Goal: Find specific page/section: Find specific page/section

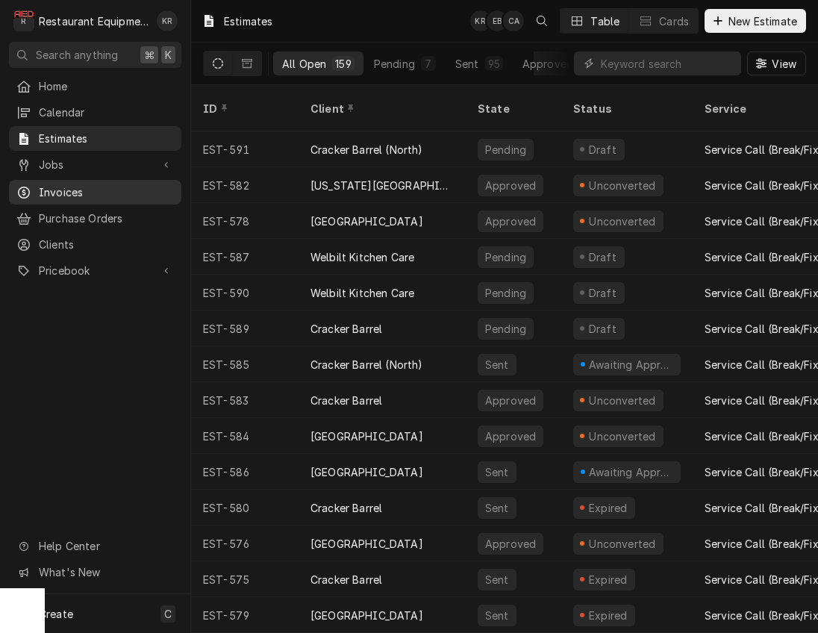
click at [66, 184] on span "Invoices" at bounding box center [106, 192] width 135 height 16
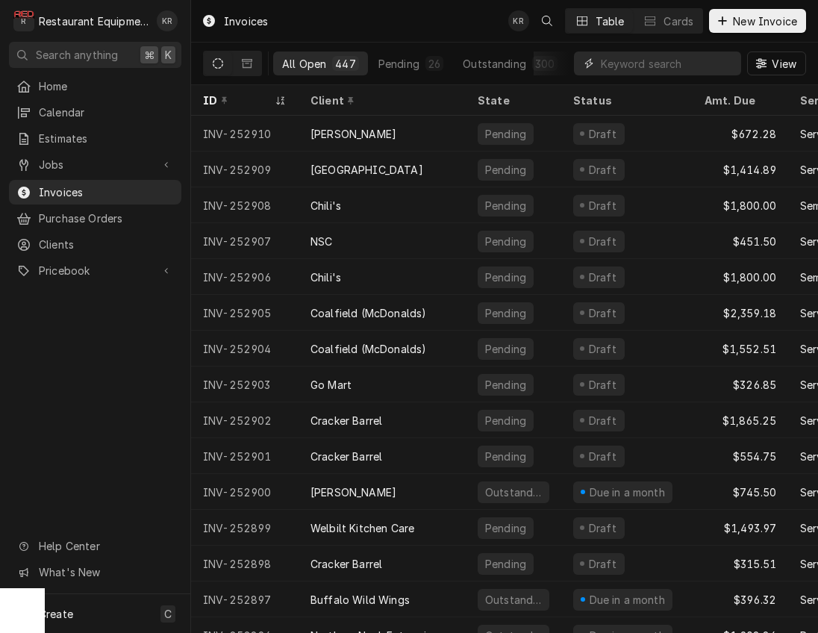
click at [654, 67] on input "Dynamic Content Wrapper" at bounding box center [667, 64] width 133 height 24
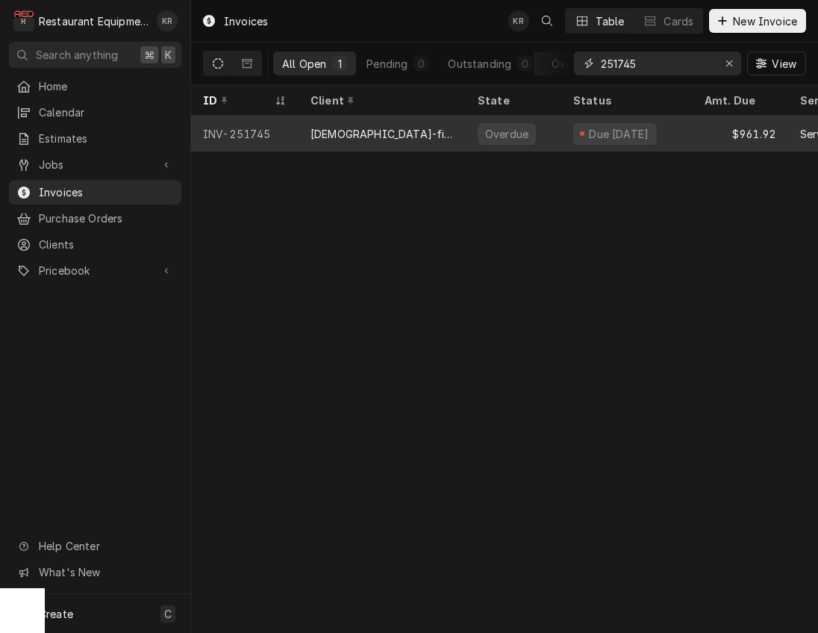
type input "251745"
click at [372, 127] on div "[DEMOGRAPHIC_DATA]-fil-A ([PERSON_NAME])" at bounding box center [382, 134] width 143 height 16
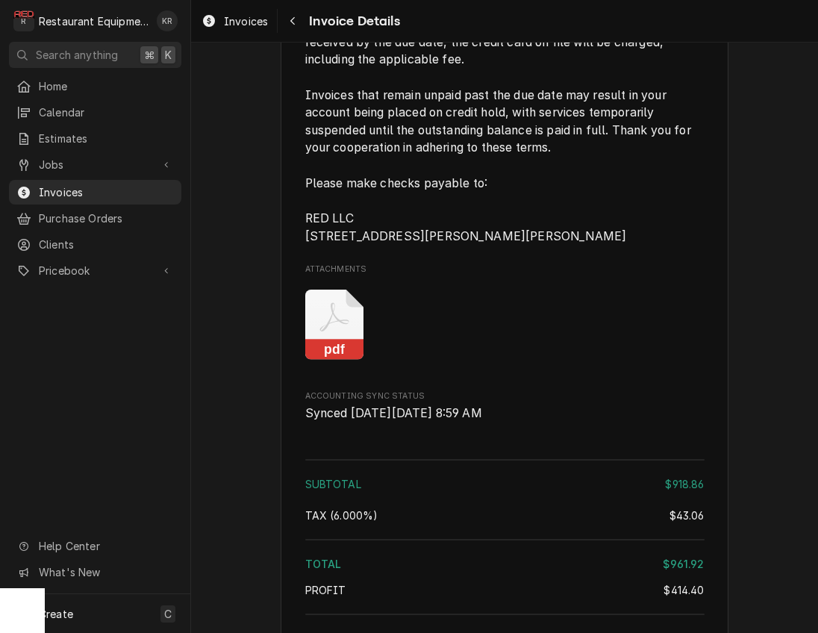
scroll to position [2238, 0]
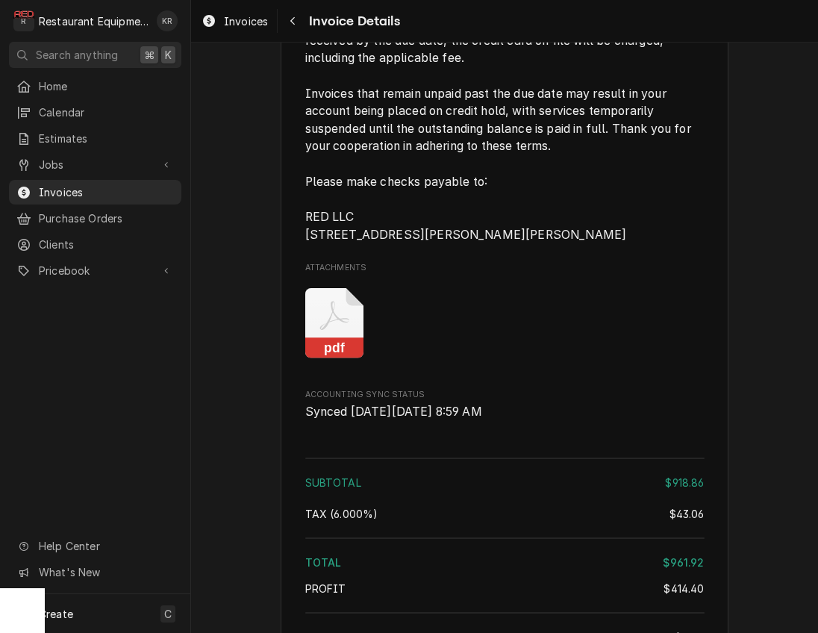
click at [349, 359] on icon "Attachments" at bounding box center [334, 323] width 59 height 71
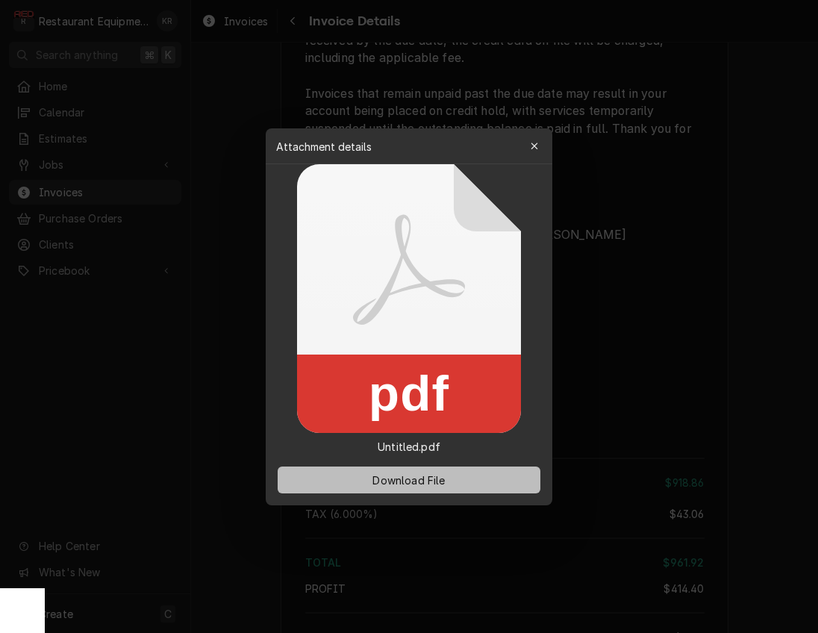
click at [405, 479] on span "Download File" at bounding box center [409, 480] width 78 height 16
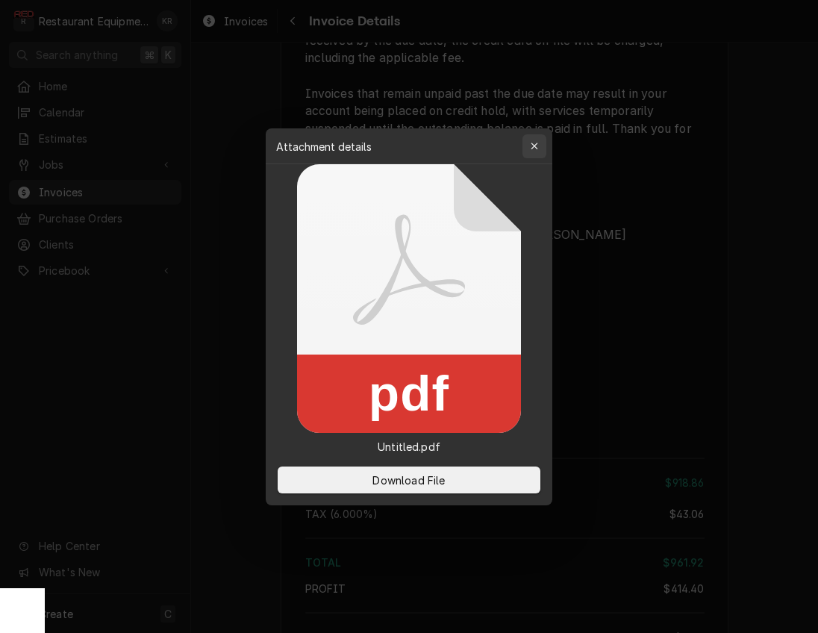
click at [532, 145] on icon "button" at bounding box center [535, 146] width 8 height 10
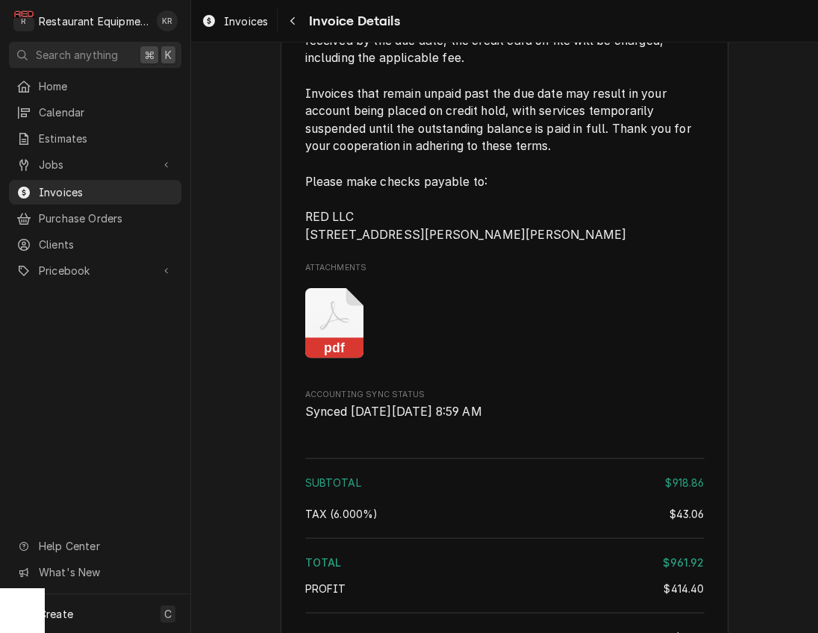
drag, startPoint x: 76, startPoint y: 139, endPoint x: 215, endPoint y: 80, distance: 150.9
click at [78, 138] on span "Estimates" at bounding box center [106, 139] width 135 height 16
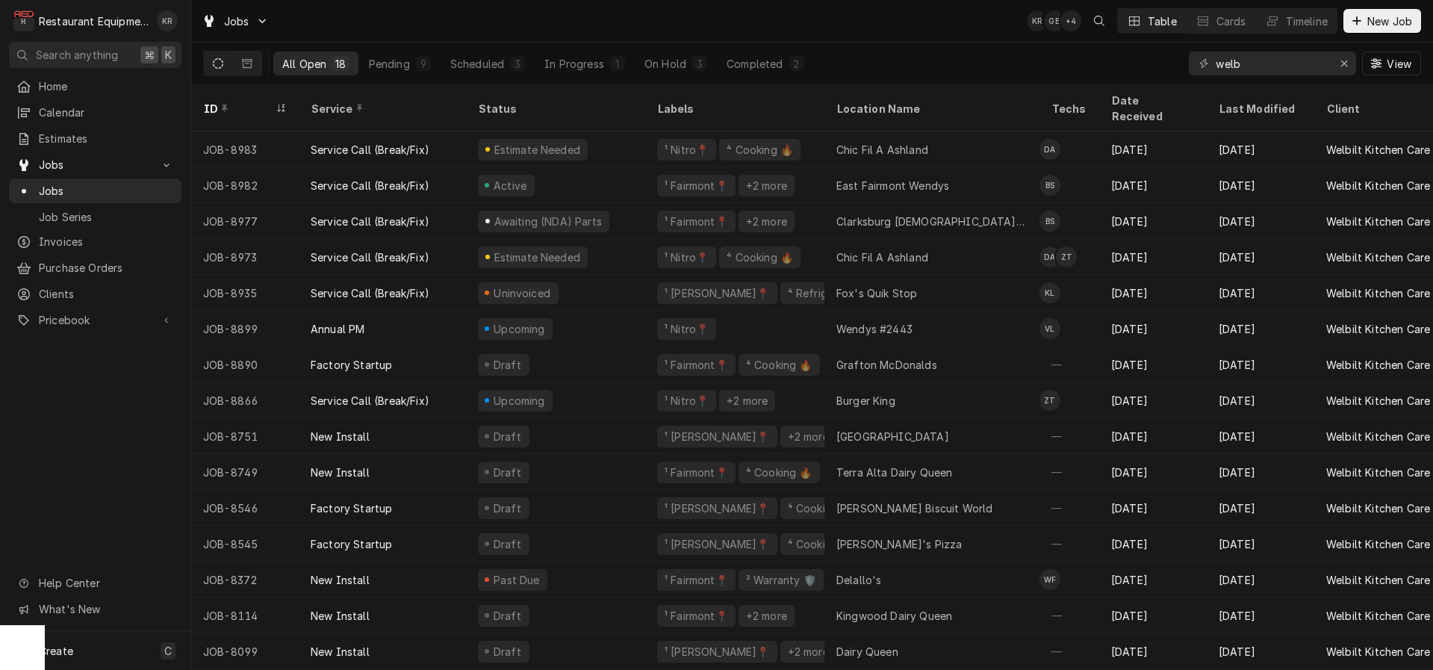
drag, startPoint x: 246, startPoint y: 60, endPoint x: 263, endPoint y: 60, distance: 17.2
click at [248, 60] on icon "Dynamic Content Wrapper" at bounding box center [247, 63] width 10 height 9
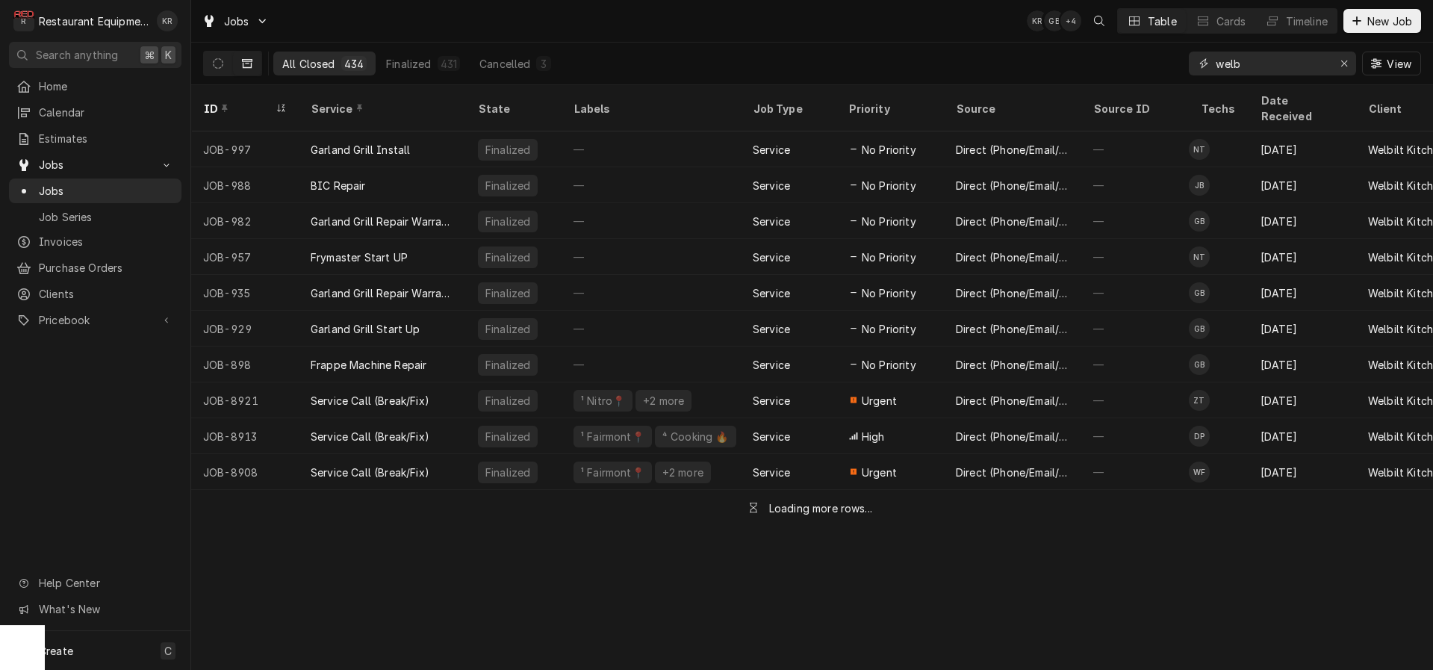
drag, startPoint x: 1299, startPoint y: 72, endPoint x: 1274, endPoint y: 64, distance: 25.7
click at [1275, 65] on input "welb" at bounding box center [1272, 64] width 112 height 24
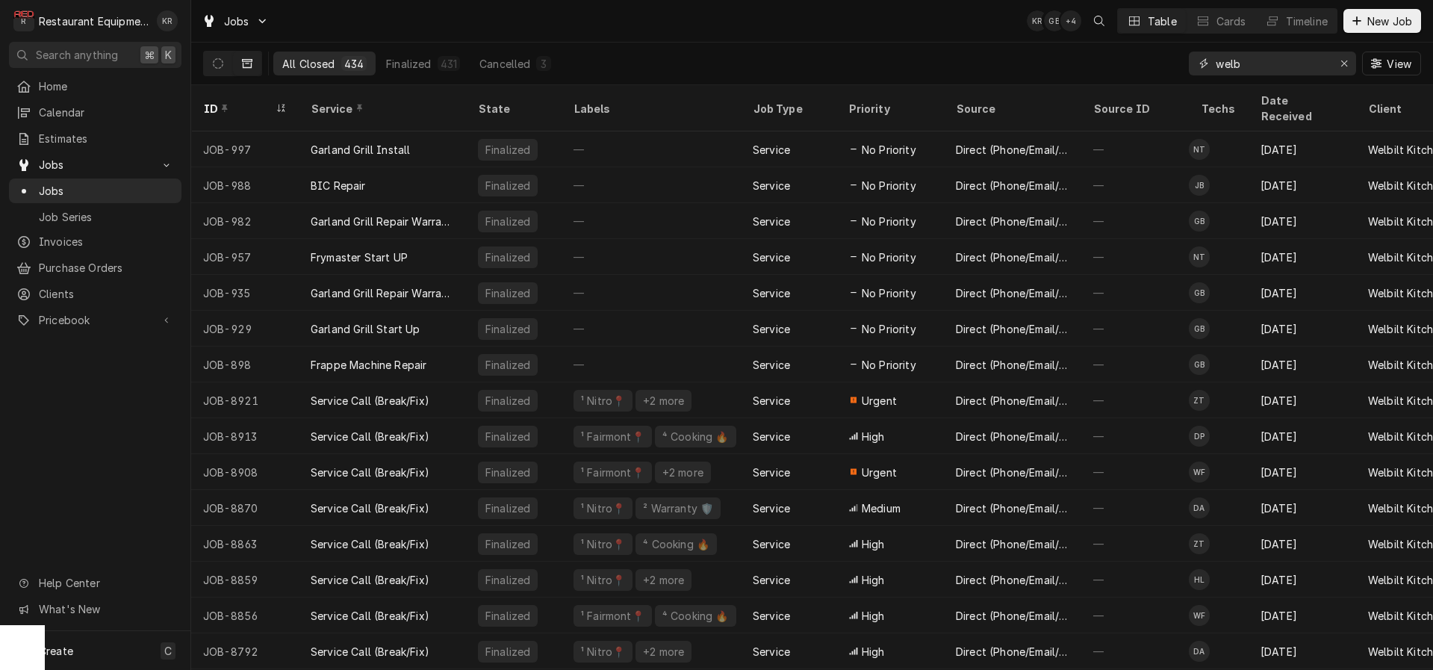
drag, startPoint x: 1224, startPoint y: 69, endPoint x: 1102, endPoint y: 67, distance: 122.5
click at [1216, 67] on input "welb" at bounding box center [1272, 64] width 112 height 24
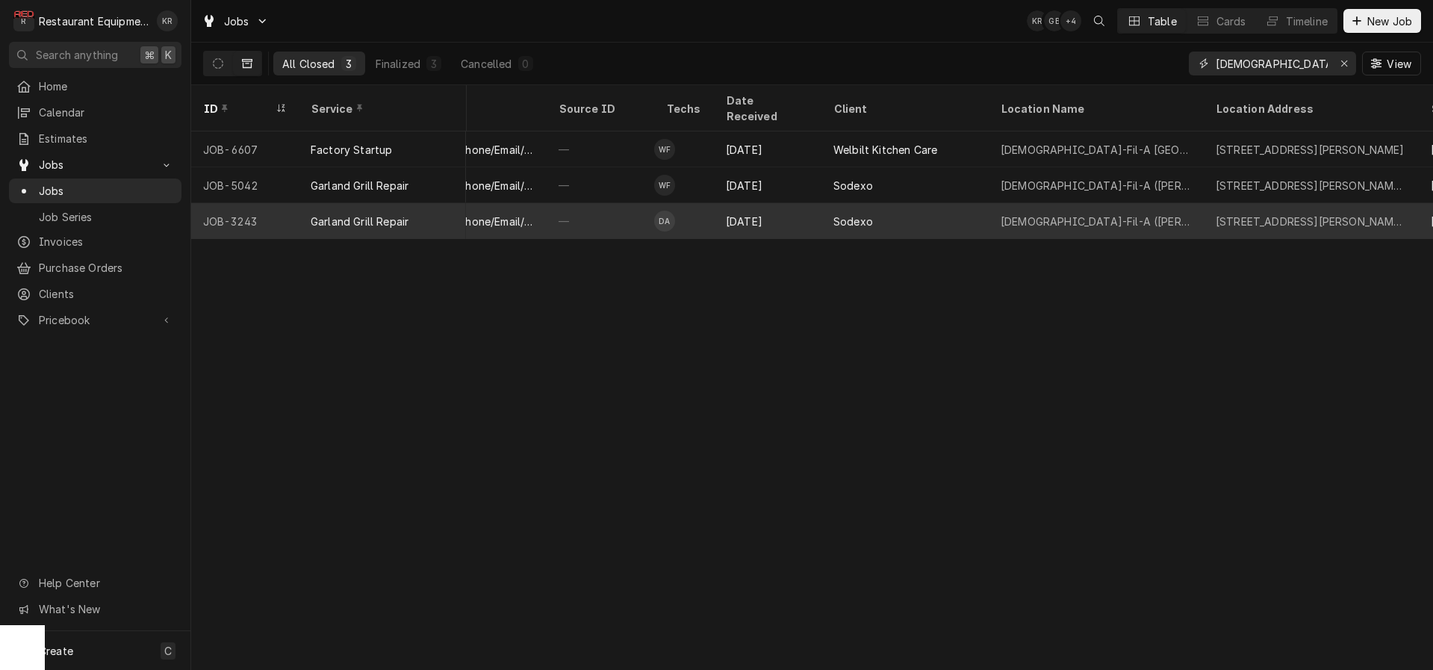
scroll to position [0, 538]
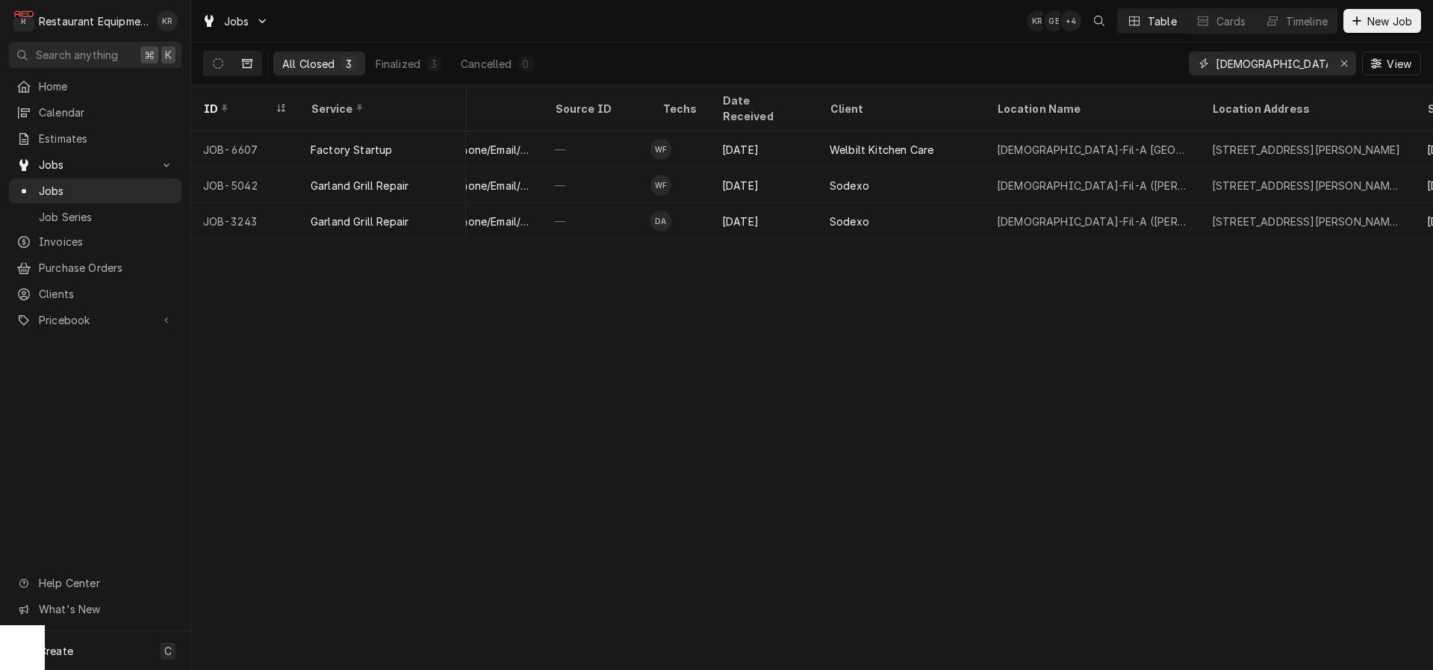
click at [1295, 61] on input "chick-fil-a university" at bounding box center [1272, 64] width 112 height 24
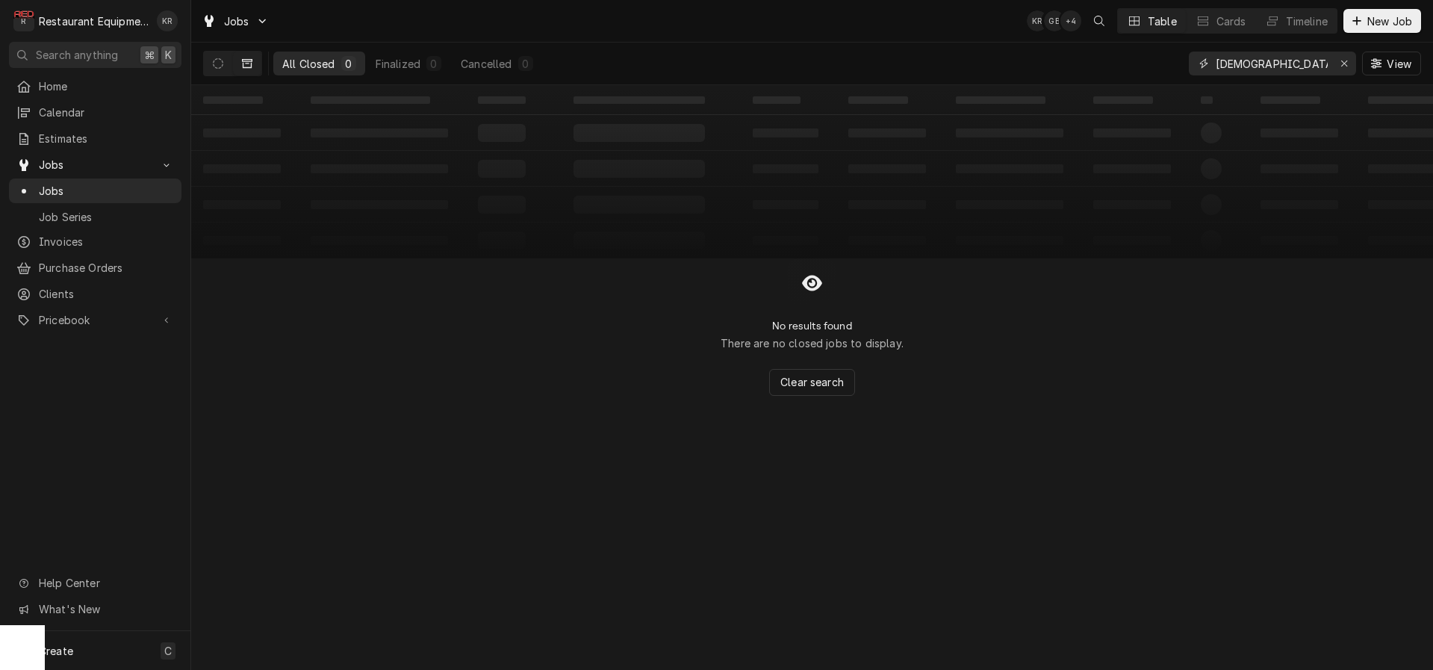
click at [1289, 62] on input "chick-fil-a towne" at bounding box center [1272, 64] width 112 height 24
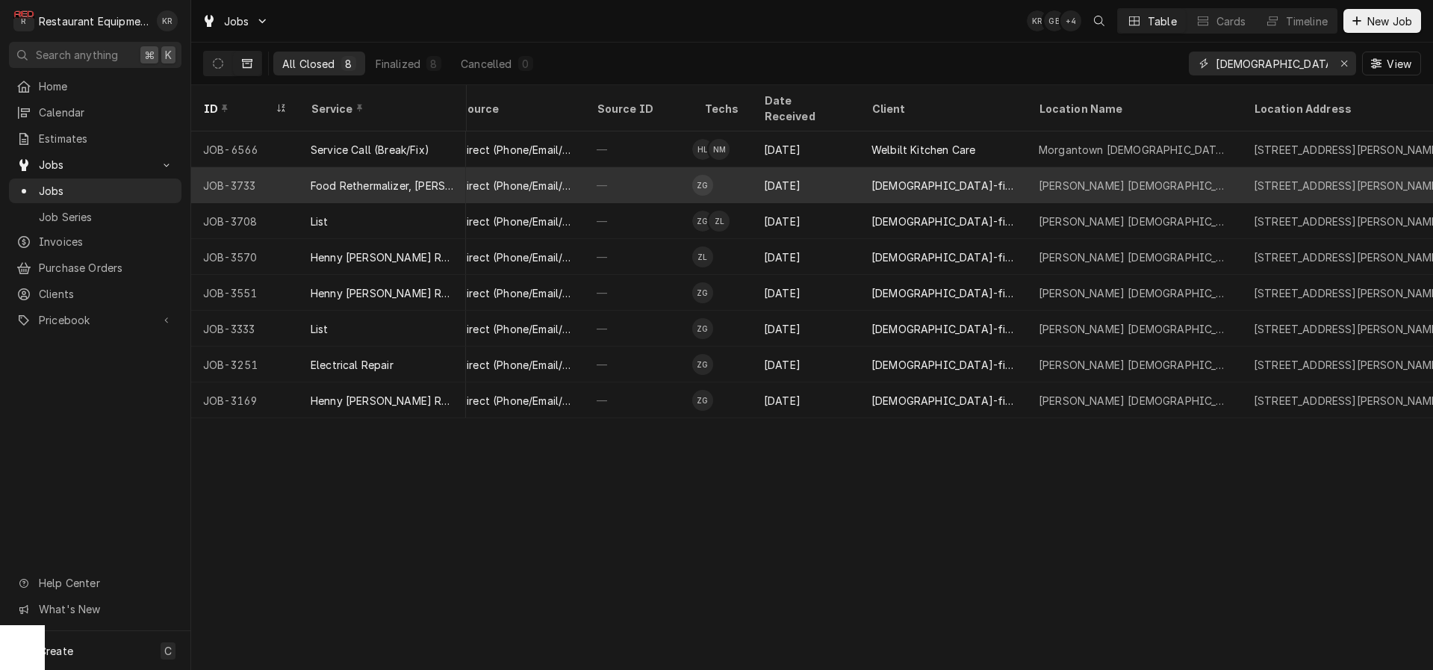
scroll to position [0, 493]
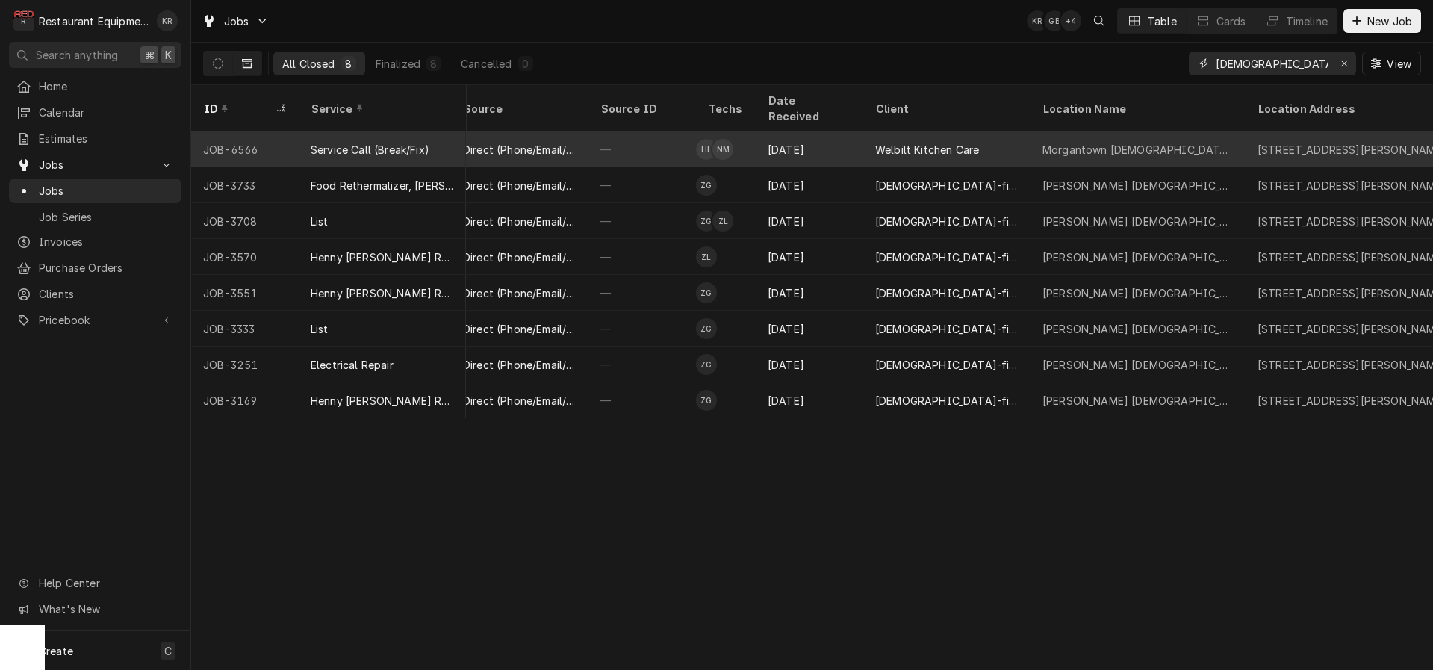
type input "chick-fil-a patteson"
click at [842, 131] on div "Mar 3" at bounding box center [810, 149] width 108 height 36
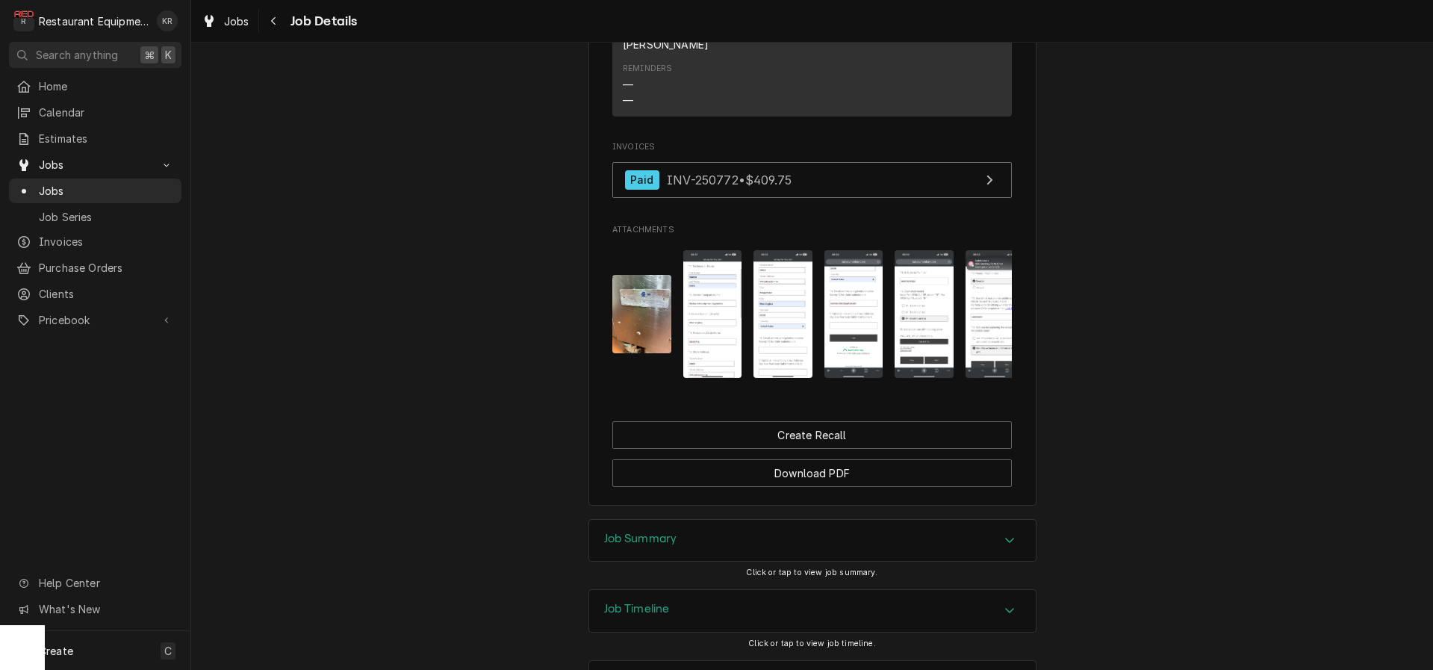
scroll to position [2164, 0]
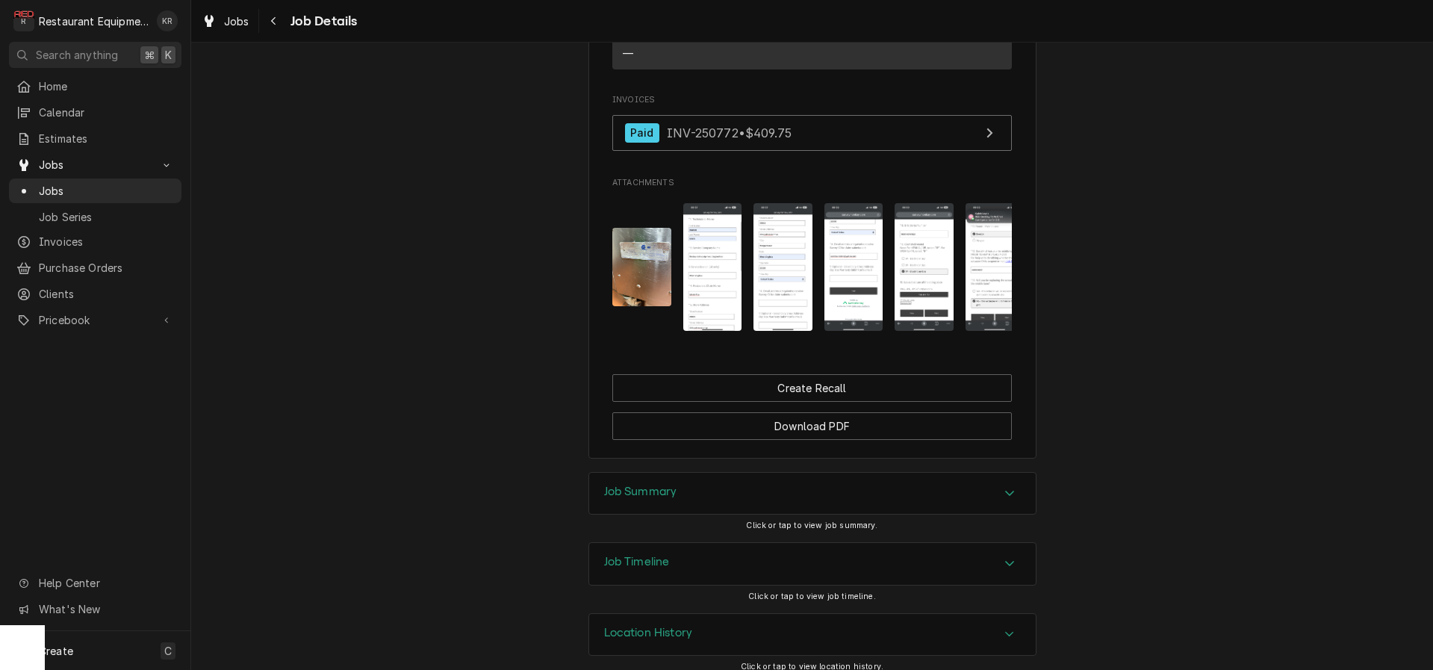
drag, startPoint x: 624, startPoint y: 478, endPoint x: 612, endPoint y: 473, distance: 12.8
click at [624, 485] on h3 "Job Summary" at bounding box center [640, 492] width 73 height 14
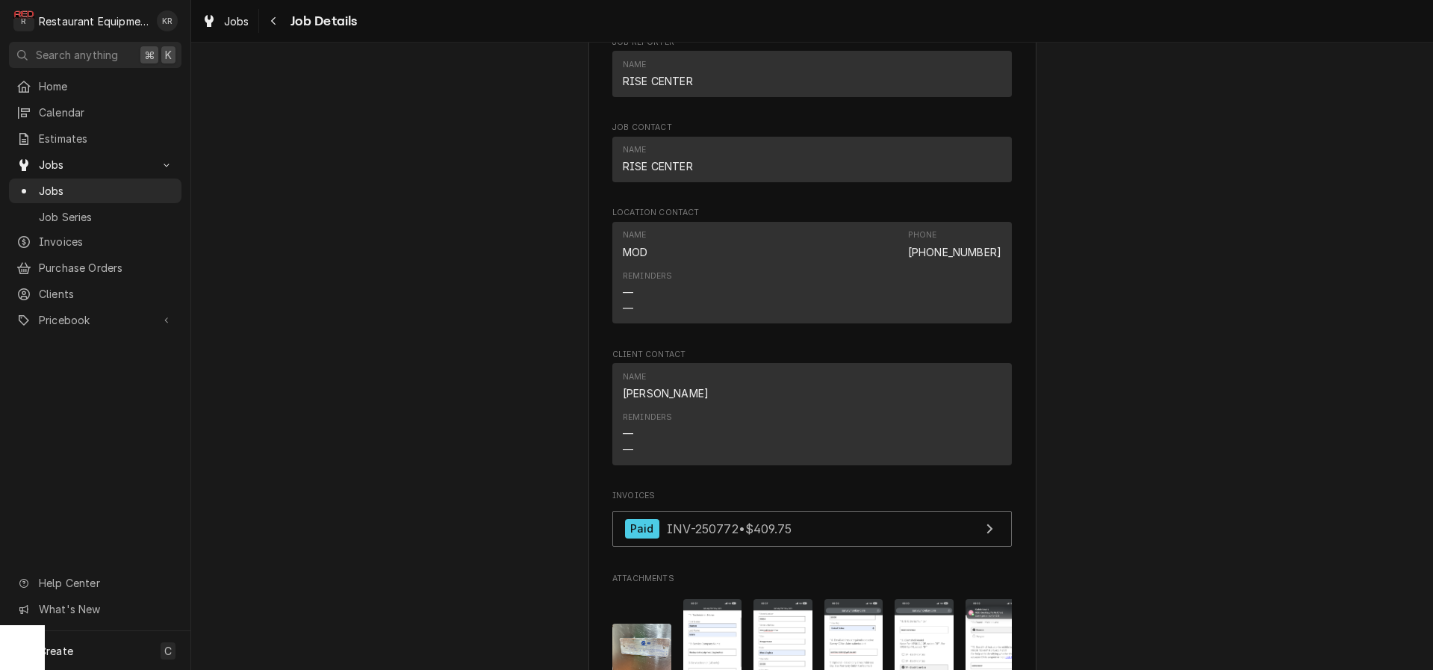
scroll to position [1741, 0]
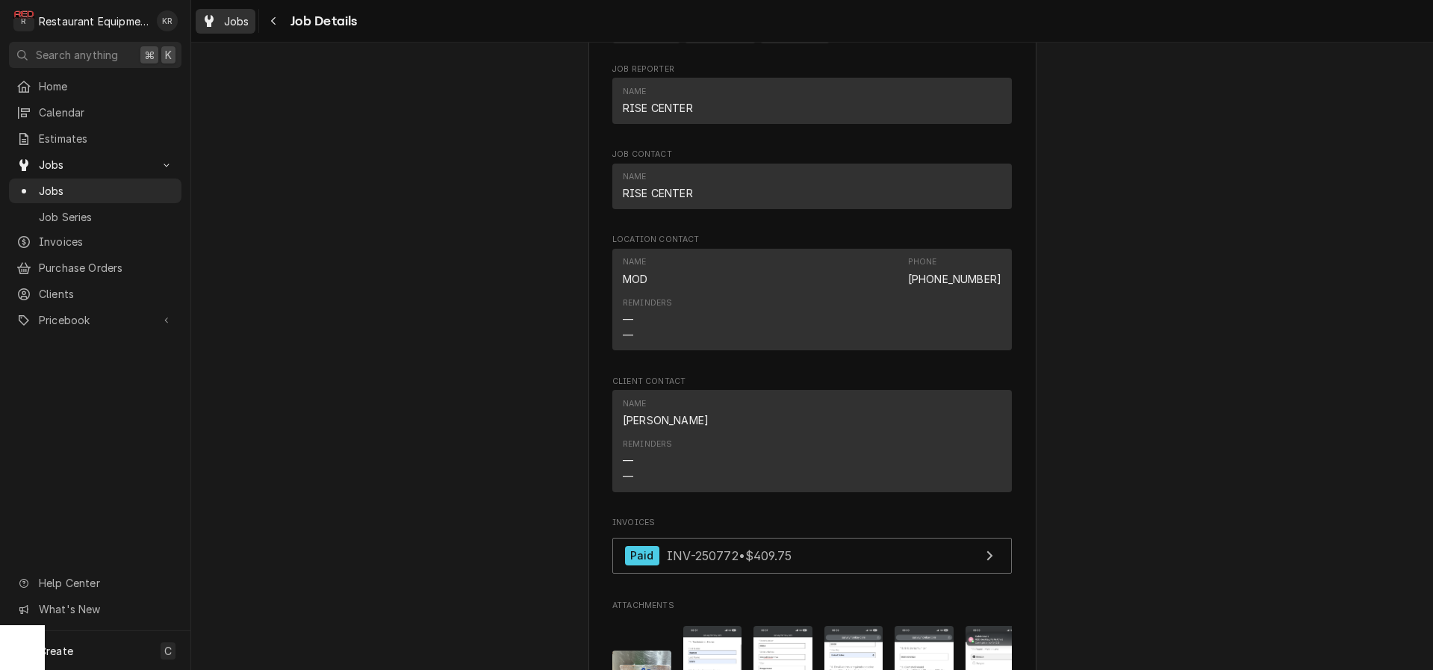
click at [240, 24] on span "Jobs" at bounding box center [236, 21] width 25 height 16
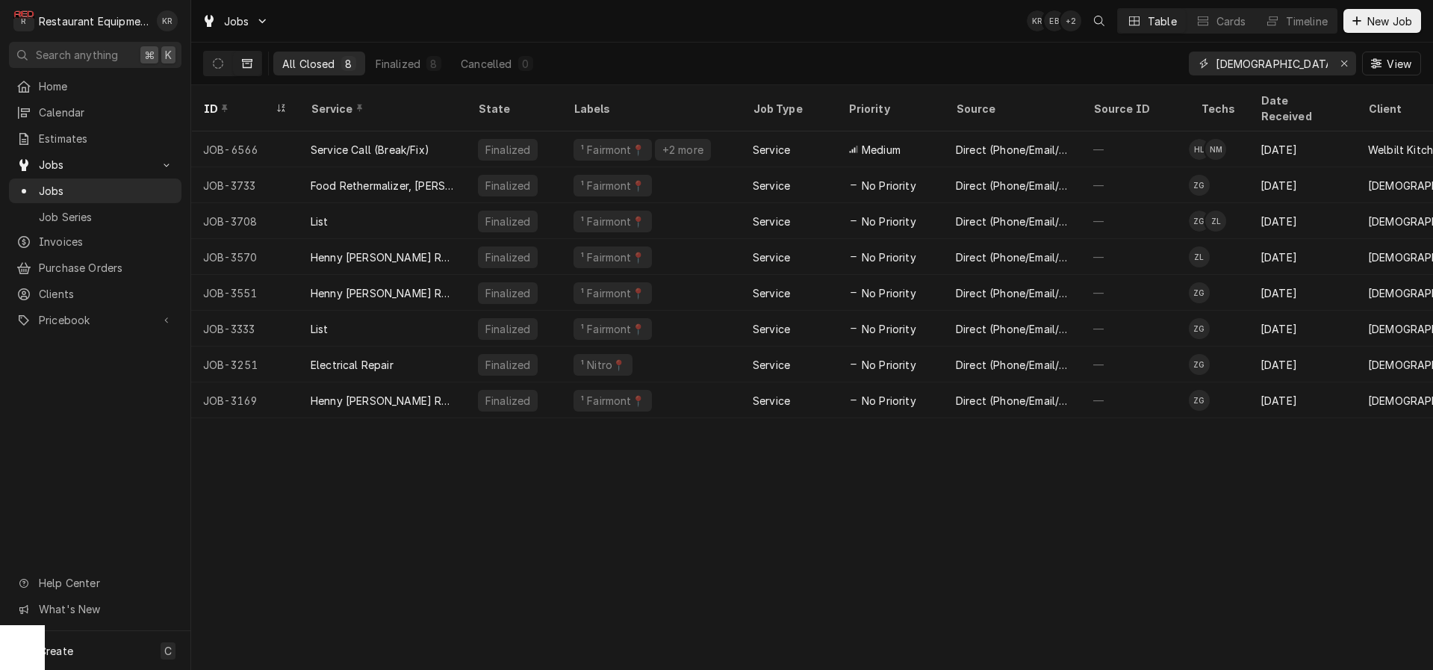
drag, startPoint x: 1297, startPoint y: 65, endPoint x: 1139, endPoint y: 72, distance: 157.7
click at [1216, 72] on input "chick-fil-a patteson" at bounding box center [1272, 64] width 112 height 24
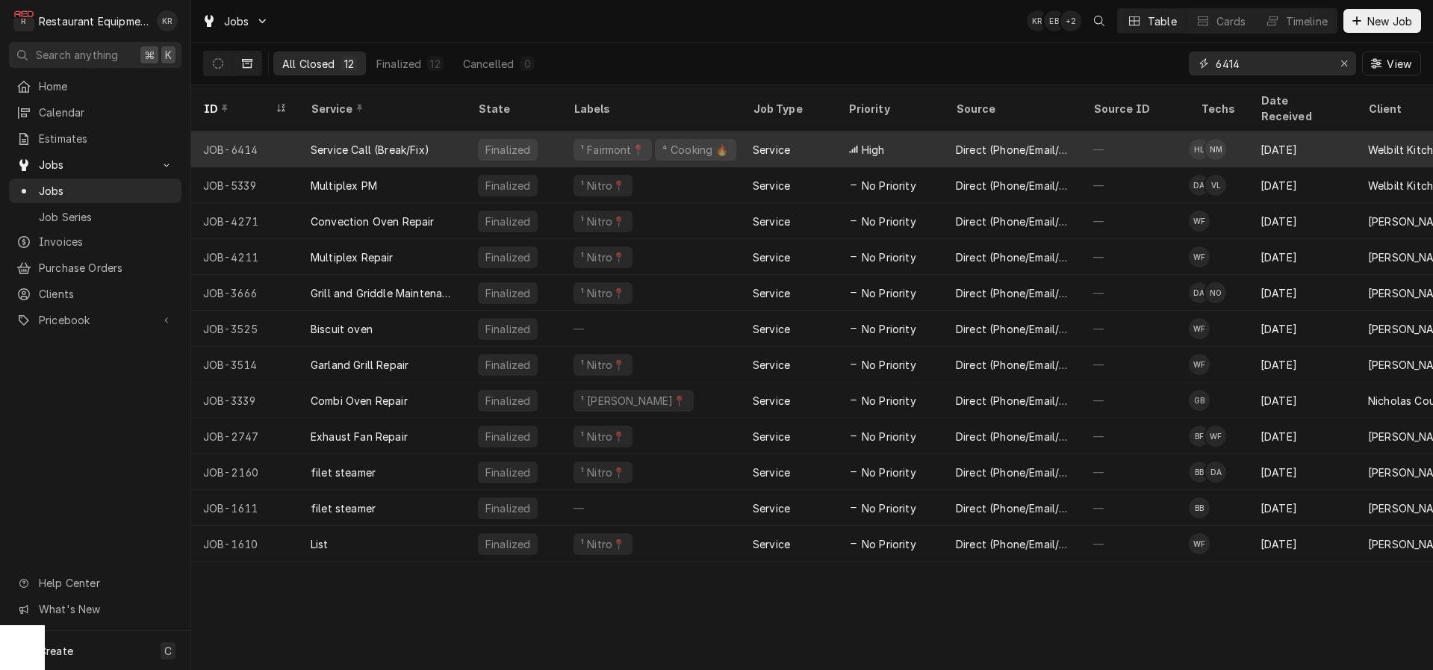
type input "6414"
click at [334, 142] on div "Service Call (Break/Fix)" at bounding box center [370, 150] width 119 height 16
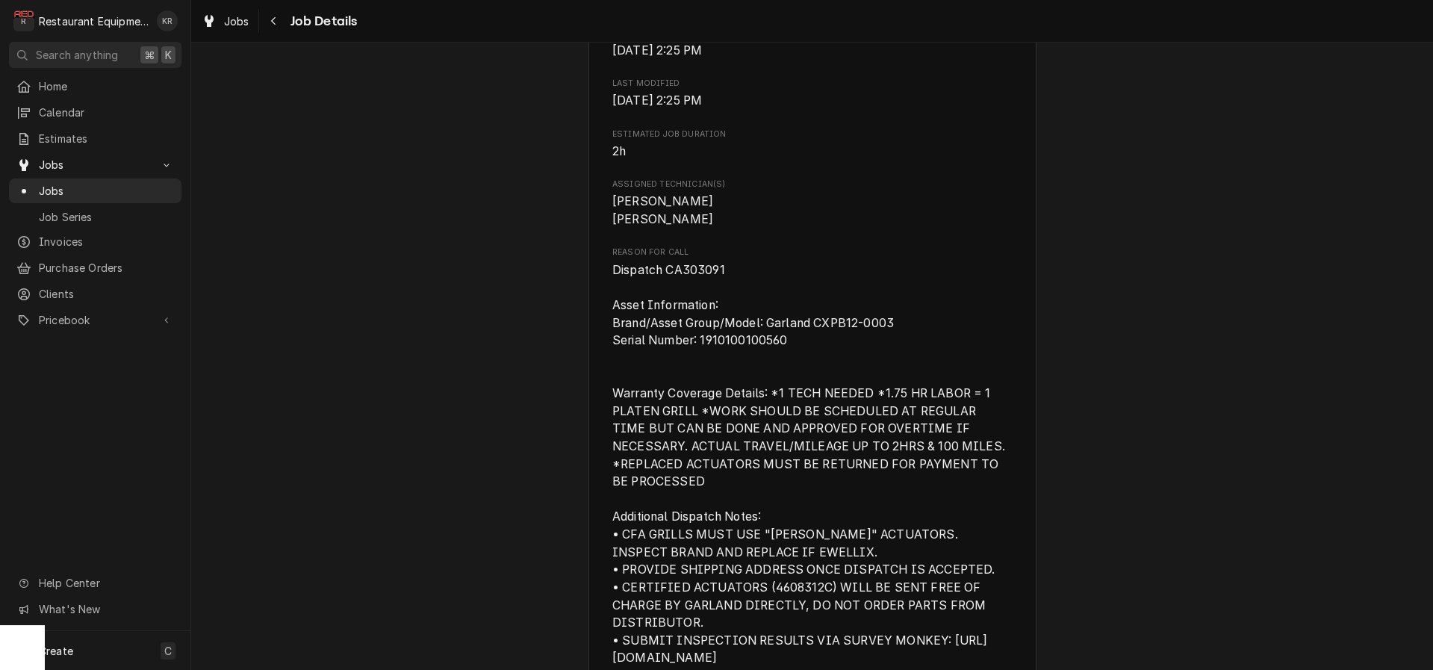
scroll to position [628, 0]
click at [700, 293] on span "Dispatch CA303091 Asset Information: Brand/Asset Group/Model: Garland CXPB12-00…" at bounding box center [810, 519] width 396 height 508
copy span "CA303091"
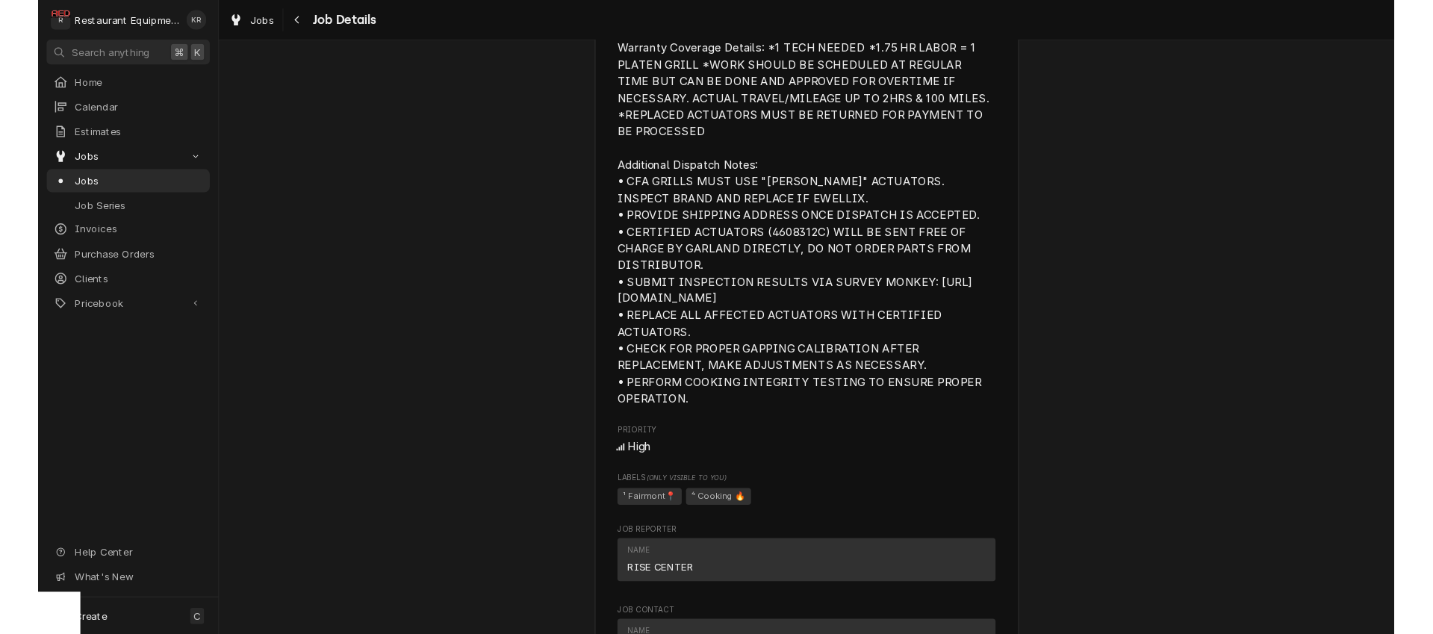
scroll to position [1051, 0]
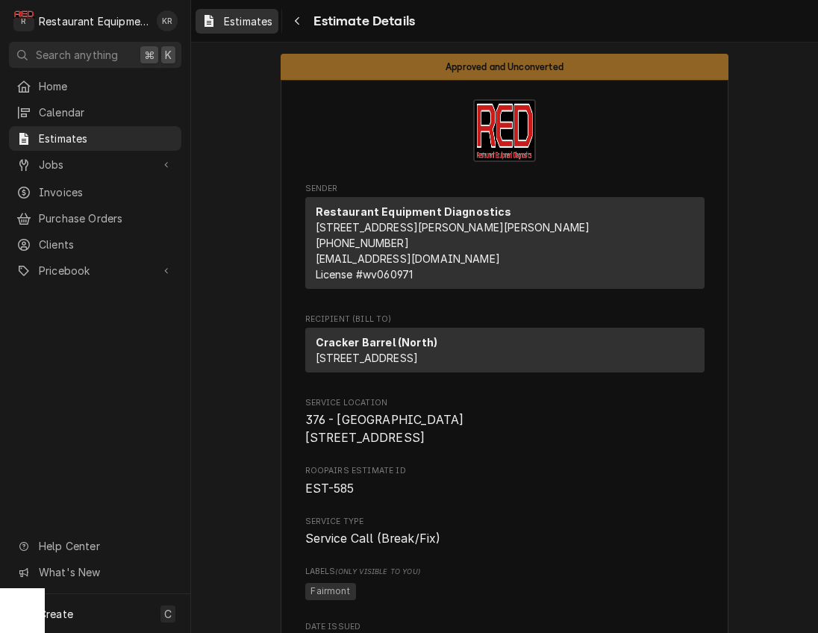
click at [240, 23] on span "Estimates" at bounding box center [248, 21] width 49 height 16
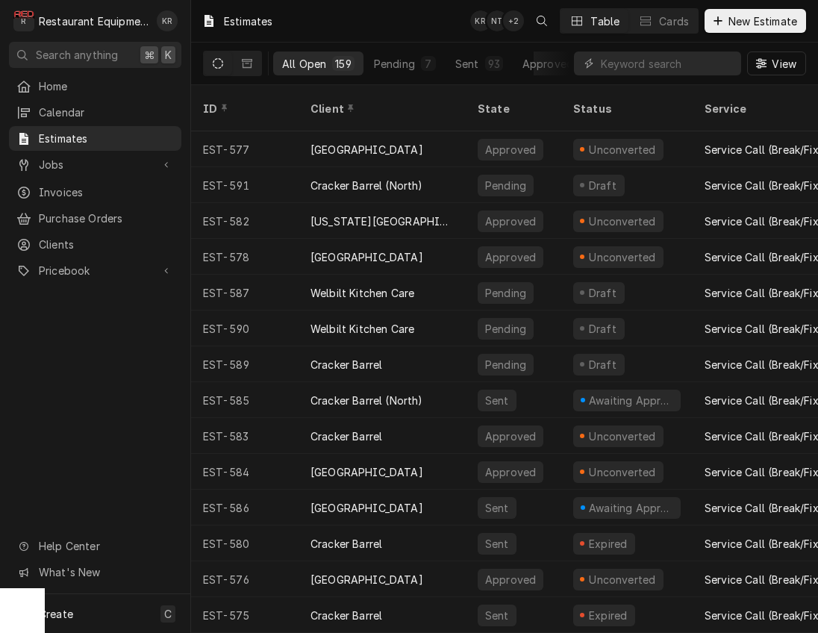
drag, startPoint x: 0, startPoint y: 0, endPoint x: 350, endPoint y: 86, distance: 360.5
click at [68, 187] on span "Invoices" at bounding box center [106, 192] width 135 height 16
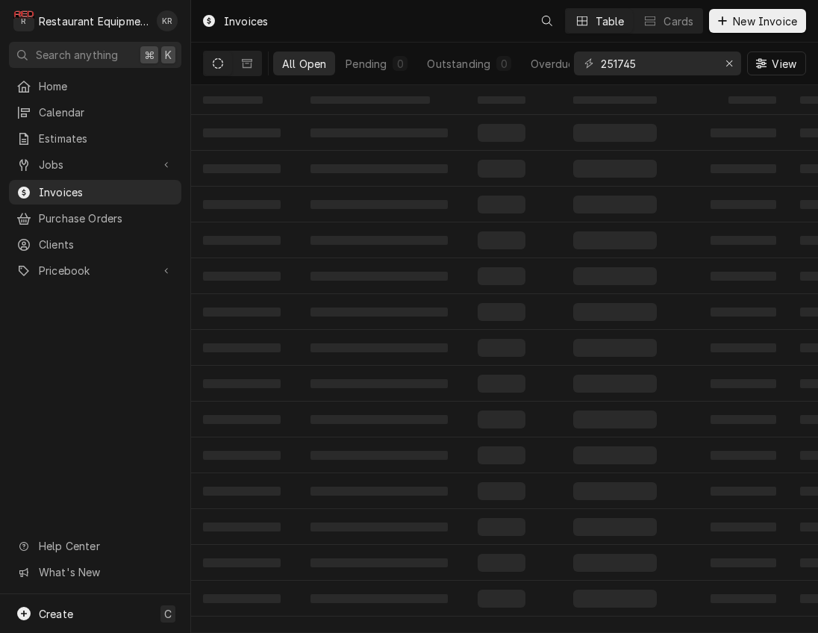
click at [662, 64] on input "251745" at bounding box center [657, 64] width 112 height 24
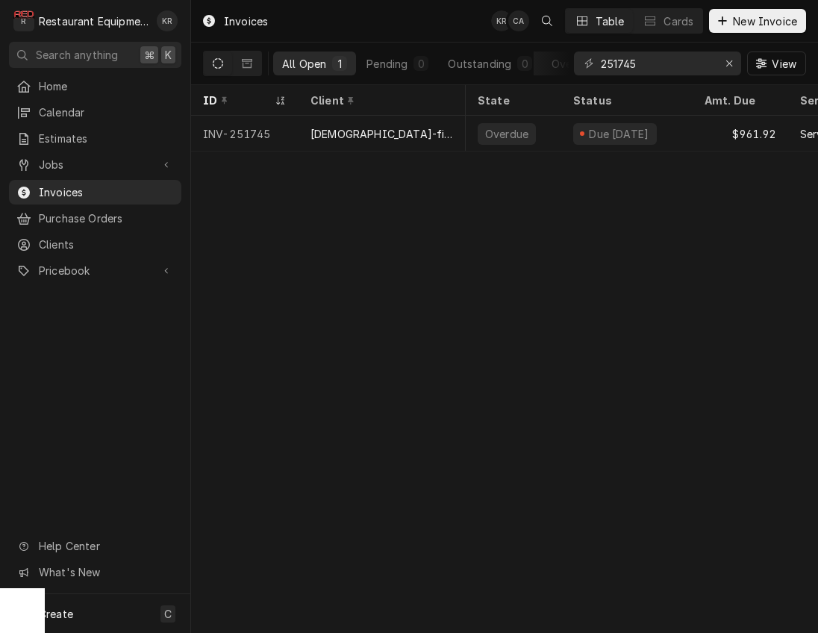
scroll to position [0, 1]
